Goal: Transaction & Acquisition: Purchase product/service

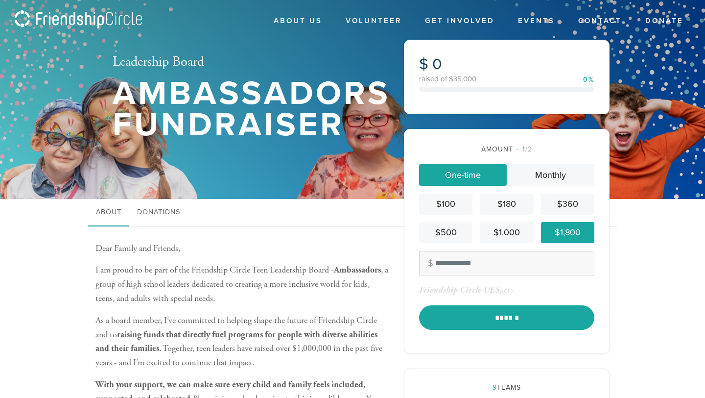
scroll to position [31, 0]
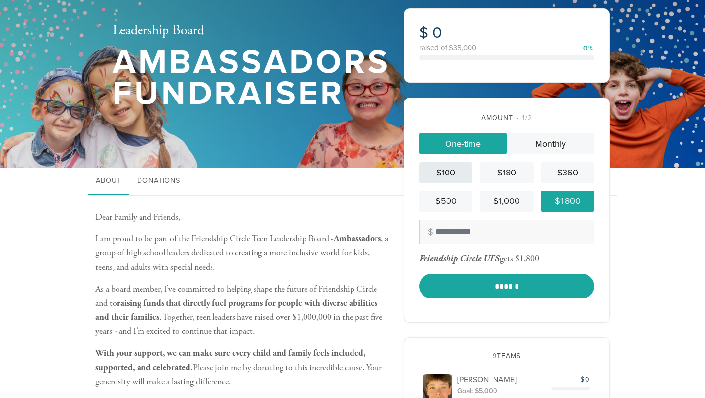
click at [447, 166] on div "$100" at bounding box center [446, 172] width 46 height 13
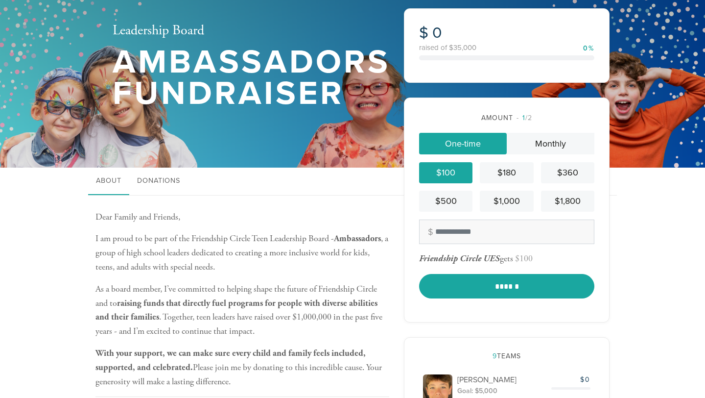
click at [447, 166] on div "$100" at bounding box center [446, 172] width 46 height 13
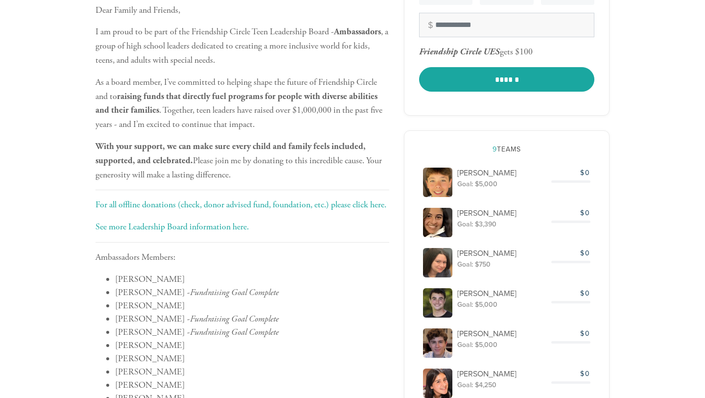
scroll to position [252, 0]
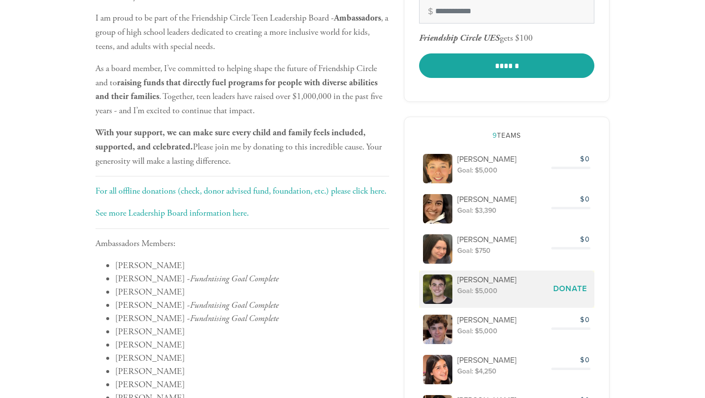
click at [570, 289] on span "Donate" at bounding box center [570, 288] width 34 height 10
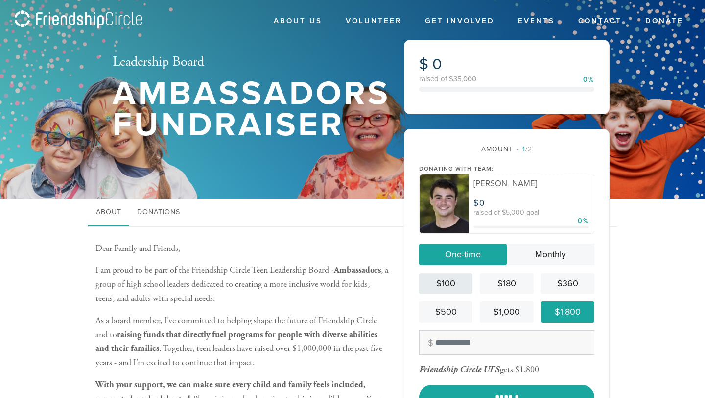
click at [461, 286] on div "$100" at bounding box center [446, 283] width 46 height 13
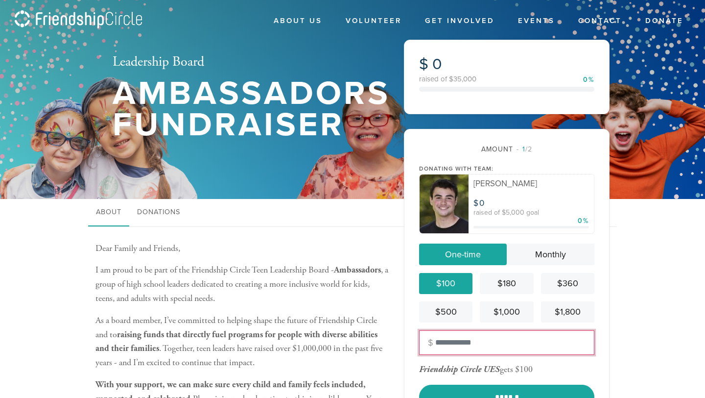
click at [463, 340] on input "text" at bounding box center [506, 342] width 175 height 24
type input "*"
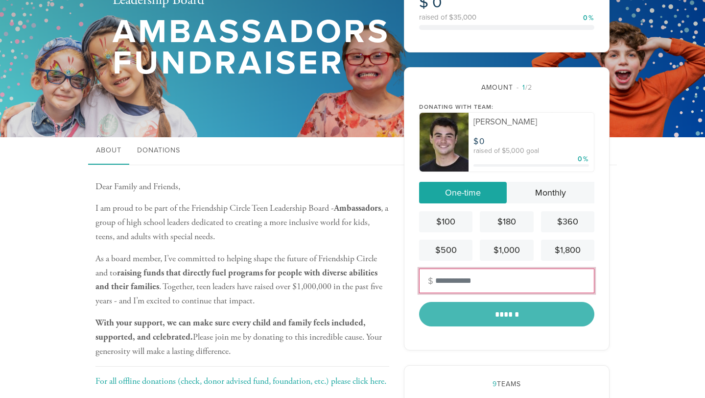
scroll to position [118, 0]
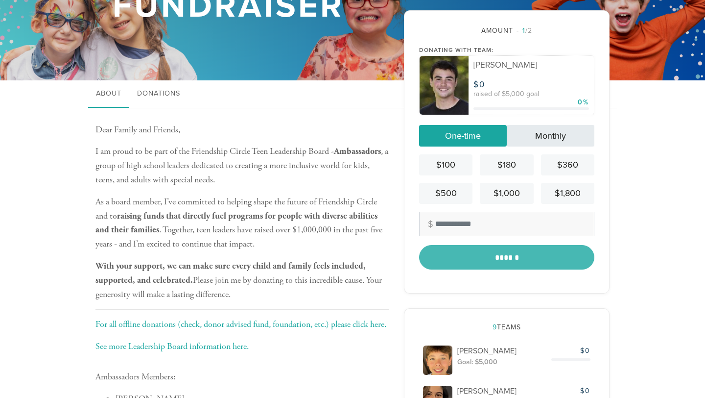
click at [543, 134] on link "Monthly" at bounding box center [551, 136] width 88 height 22
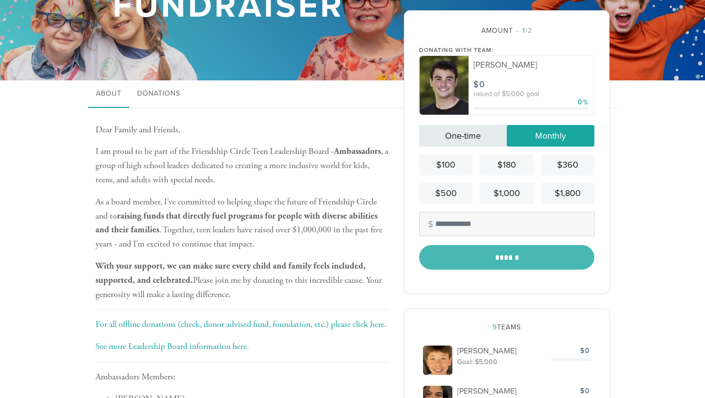
click at [466, 136] on link "One-time" at bounding box center [463, 136] width 88 height 22
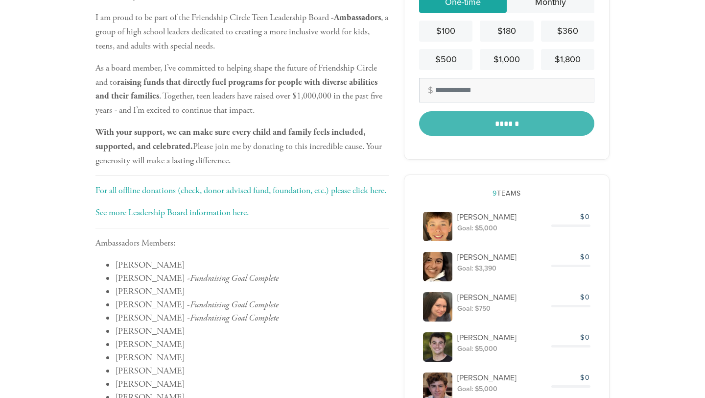
scroll to position [0, 0]
